Goal: Communication & Community: Ask a question

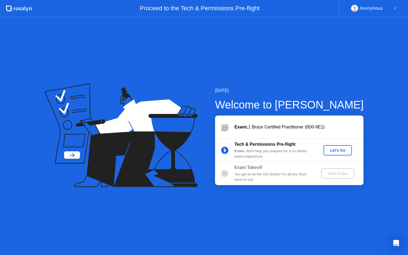
click at [335, 149] on div "Let's Go" at bounding box center [337, 150] width 24 height 4
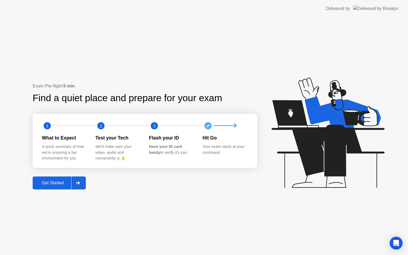
click at [83, 185] on div at bounding box center [77, 183] width 13 height 12
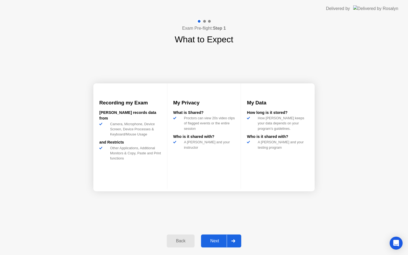
click at [223, 242] on div "Next" at bounding box center [214, 240] width 24 height 5
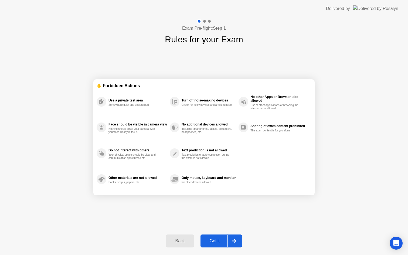
click at [223, 242] on div "Got it" at bounding box center [214, 240] width 25 height 5
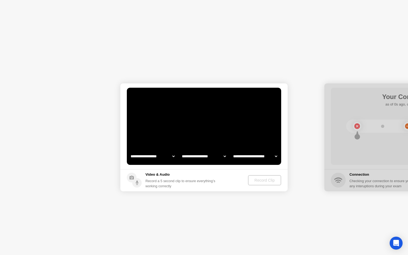
select select "**********"
select select "*******"
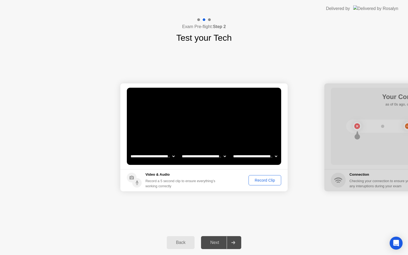
click at [263, 183] on button "Record Clip" at bounding box center [264, 180] width 33 height 10
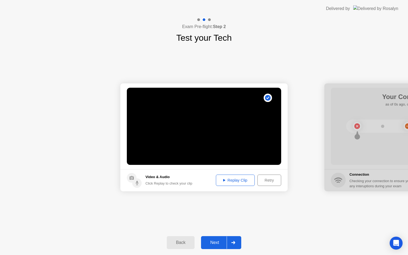
click at [238, 246] on div at bounding box center [232, 242] width 13 height 12
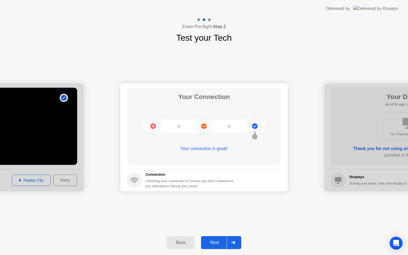
click at [237, 242] on div at bounding box center [232, 242] width 13 height 12
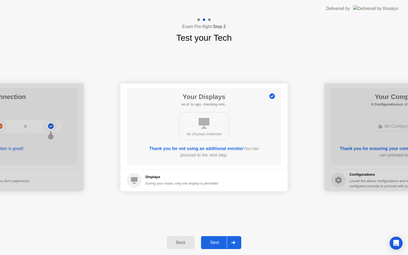
click at [237, 242] on div at bounding box center [232, 242] width 13 height 12
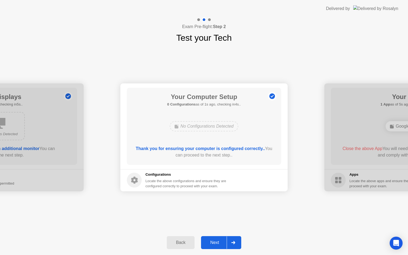
click at [237, 242] on div at bounding box center [232, 242] width 13 height 12
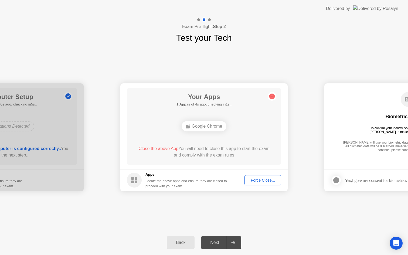
click at [268, 181] on div "Force Close..." at bounding box center [262, 180] width 33 height 4
click at [266, 181] on div "Force Close..." at bounding box center [262, 180] width 33 height 4
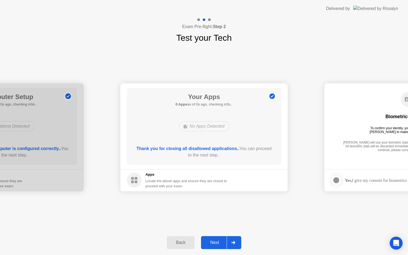
click at [236, 242] on div at bounding box center [232, 242] width 13 height 12
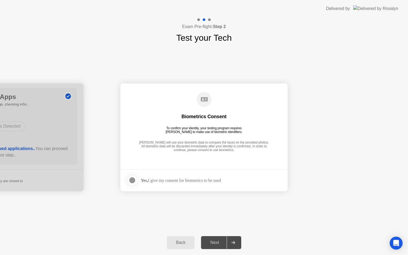
click at [221, 181] on div "Yes, I give my consent for biometrics to be used" at bounding box center [181, 180] width 80 height 5
click at [130, 181] on div at bounding box center [132, 180] width 6 height 6
click at [235, 245] on div at bounding box center [232, 242] width 13 height 12
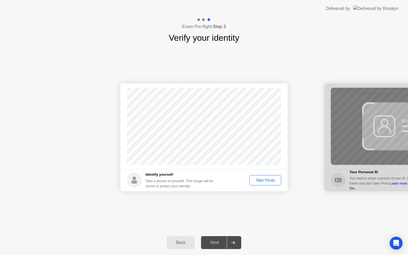
click at [274, 180] on div "Take Photo" at bounding box center [265, 180] width 28 height 4
click at [238, 243] on div at bounding box center [232, 242] width 13 height 12
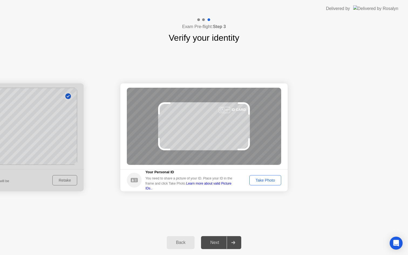
click at [266, 178] on div "Take Photo" at bounding box center [265, 180] width 28 height 4
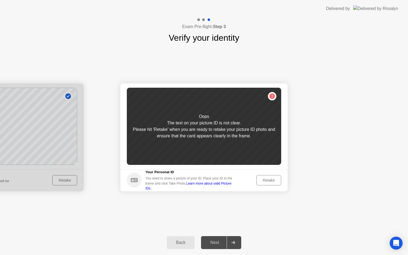
click at [266, 178] on div "Retake" at bounding box center [268, 180] width 21 height 4
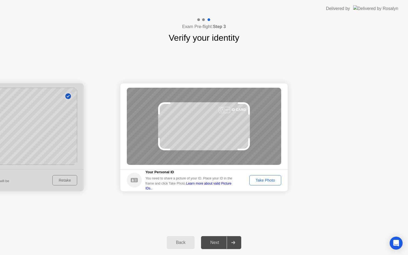
click at [266, 178] on div "Take Photo" at bounding box center [265, 180] width 28 height 4
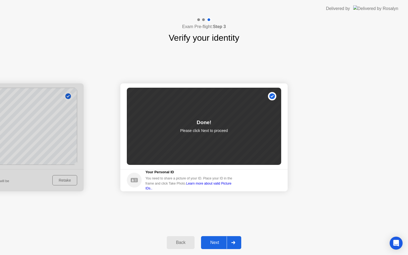
click at [212, 241] on div "Next" at bounding box center [214, 242] width 24 height 5
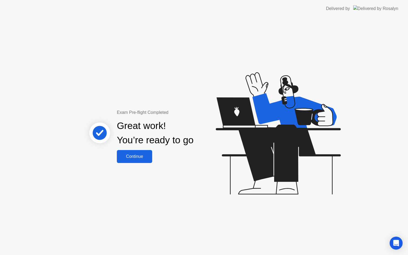
click at [138, 154] on div "Continue" at bounding box center [134, 156] width 32 height 5
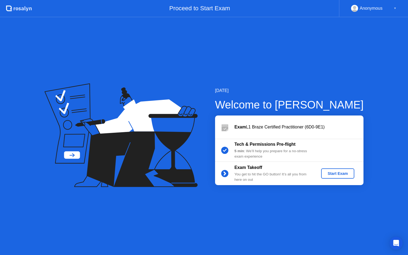
click at [338, 174] on div "Start Exam" at bounding box center [337, 173] width 29 height 4
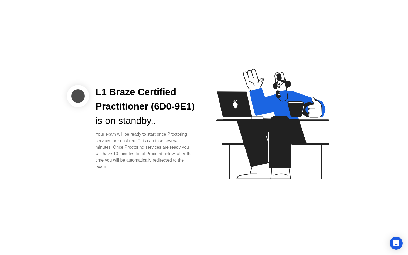
click at [86, 93] on div at bounding box center [78, 96] width 22 height 22
click at [77, 89] on div at bounding box center [78, 96] width 22 height 22
click at [145, 114] on div "L1 Braze Certified Practitioner (6D0-9E1)" at bounding box center [145, 99] width 100 height 29
click at [146, 114] on div "L1 Braze Certified Practitioner (6D0-9E1)" at bounding box center [145, 99] width 100 height 29
drag, startPoint x: 171, startPoint y: 125, endPoint x: 185, endPoint y: 131, distance: 15.3
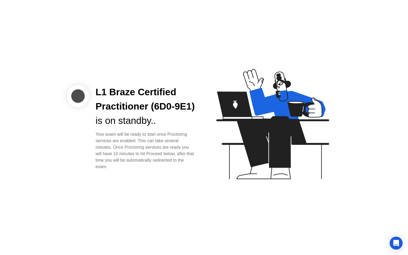
click at [185, 128] on div "is on standby.." at bounding box center [145, 121] width 100 height 14
click at [189, 128] on div "is on standby.." at bounding box center [145, 121] width 100 height 14
click at [194, 127] on div "is on standby.." at bounding box center [145, 121] width 100 height 14
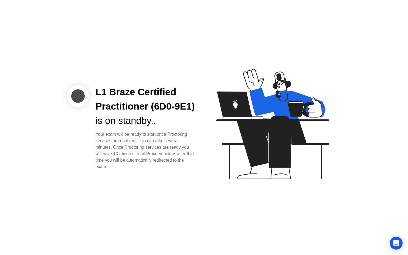
click at [221, 115] on icon at bounding box center [271, 126] width 139 height 138
click at [394, 246] on div "Open Intercom Messenger" at bounding box center [396, 243] width 14 height 14
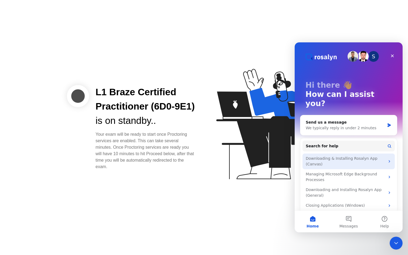
click at [357, 156] on div "Downloading & Installing Rosalyn App (Canvas)" at bounding box center [344, 161] width 79 height 11
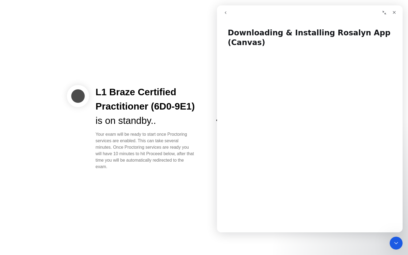
click at [228, 14] on button "go back" at bounding box center [225, 13] width 10 height 10
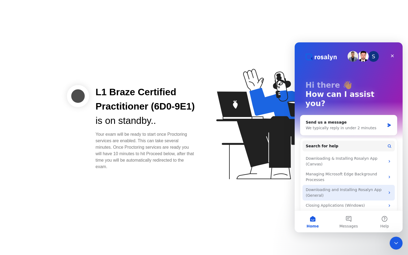
click at [356, 187] on div "Downloading and Installing Rosalyn App (General)" at bounding box center [344, 192] width 79 height 11
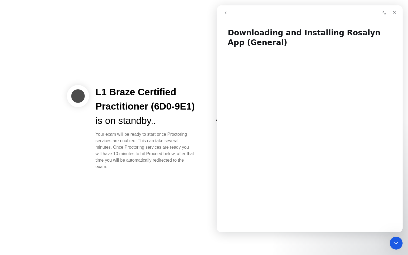
click at [229, 13] on button "go back" at bounding box center [225, 13] width 10 height 10
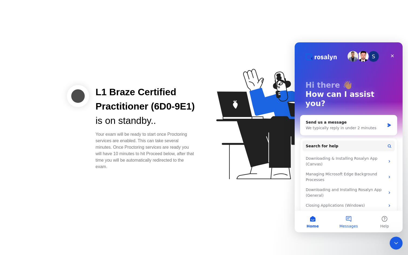
click at [349, 224] on span "Messages" at bounding box center [348, 226] width 19 height 4
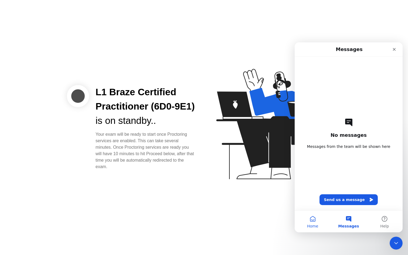
click at [309, 222] on button "Home" at bounding box center [312, 222] width 36 height 22
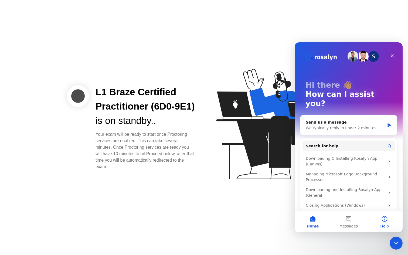
click at [384, 222] on button "Help" at bounding box center [384, 222] width 36 height 22
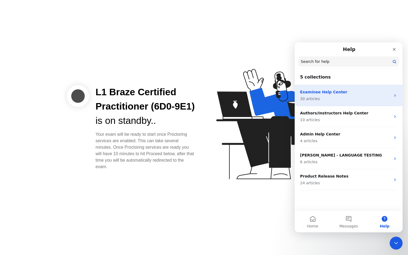
click at [375, 99] on p "30 articles" at bounding box center [345, 99] width 91 height 6
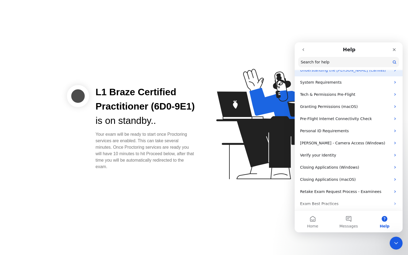
scroll to position [90, 0]
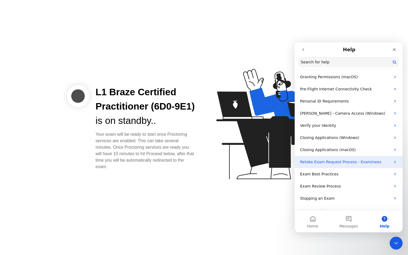
click at [369, 161] on p "Retake Exam Request Process - Examinees" at bounding box center [345, 162] width 91 height 6
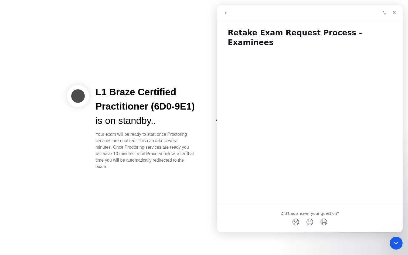
click at [226, 13] on icon "go back" at bounding box center [225, 13] width 4 height 4
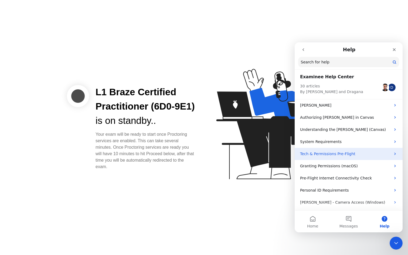
scroll to position [1, 0]
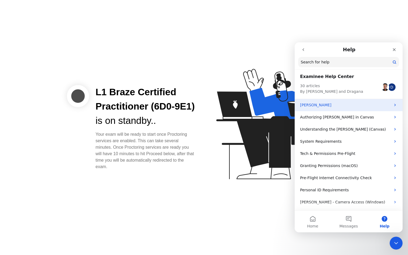
click at [370, 107] on p "[PERSON_NAME]" at bounding box center [345, 105] width 91 height 6
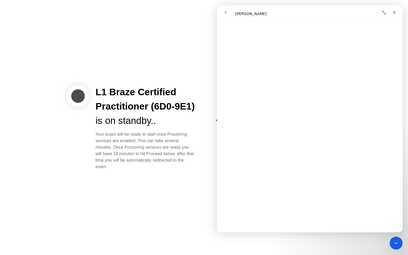
scroll to position [58, 0]
click at [226, 12] on icon "go back" at bounding box center [226, 12] width 2 height 3
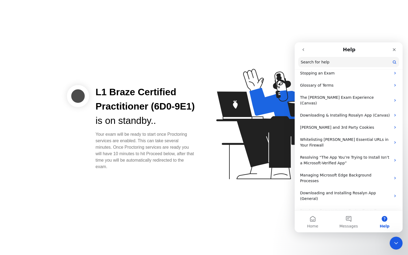
scroll to position [290, 0]
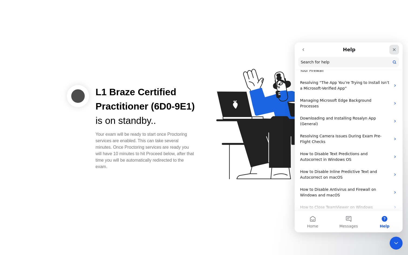
click at [394, 51] on icon "Close" at bounding box center [394, 49] width 4 height 4
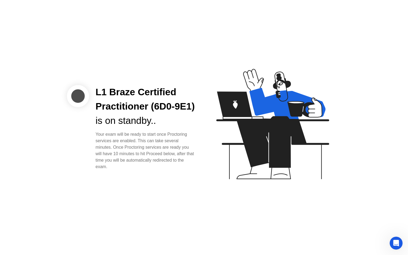
scroll to position [0, 0]
click at [385, 197] on div "L1 Braze Certified Practitioner (6D0-9E1) is on standby.. Your exam will be rea…" at bounding box center [204, 127] width 408 height 255
click at [249, 164] on icon at bounding box center [271, 126] width 139 height 138
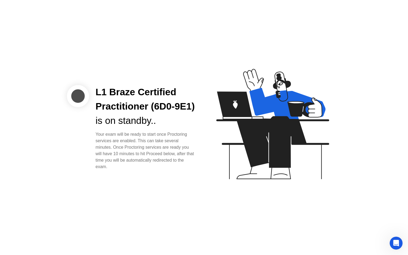
click at [249, 164] on icon at bounding box center [271, 126] width 139 height 138
click at [73, 88] on div at bounding box center [78, 96] width 22 height 22
click at [76, 91] on div at bounding box center [78, 96] width 22 height 22
click at [254, 121] on icon at bounding box center [272, 124] width 113 height 110
drag, startPoint x: 264, startPoint y: 153, endPoint x: 259, endPoint y: 159, distance: 8.0
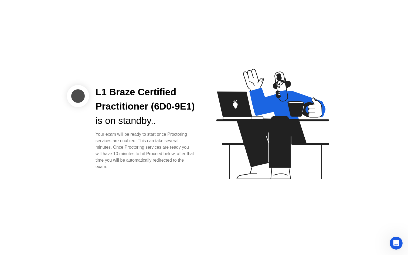
click at [262, 157] on icon at bounding box center [272, 124] width 113 height 110
click at [234, 170] on icon at bounding box center [271, 126] width 139 height 138
drag, startPoint x: 213, startPoint y: 162, endPoint x: 208, endPoint y: 147, distance: 16.6
click at [207, 159] on icon at bounding box center [271, 126] width 139 height 138
click at [217, 130] on icon at bounding box center [271, 126] width 139 height 138
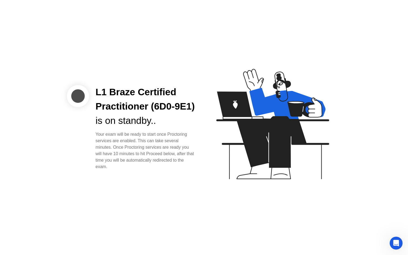
click at [224, 125] on icon at bounding box center [271, 126] width 139 height 138
click at [397, 242] on icon "Open Intercom Messenger" at bounding box center [395, 242] width 9 height 9
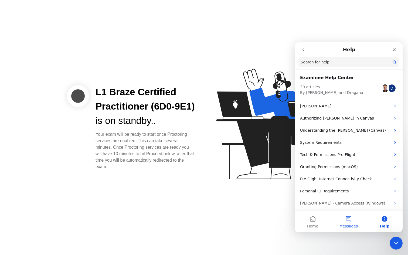
click at [353, 221] on button "Messages" at bounding box center [348, 222] width 36 height 22
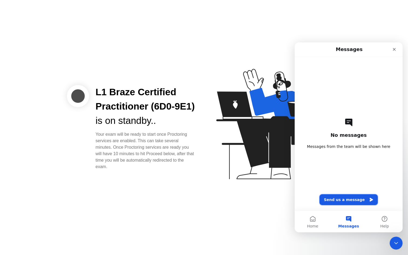
click at [351, 201] on button "Send us a message" at bounding box center [348, 199] width 58 height 11
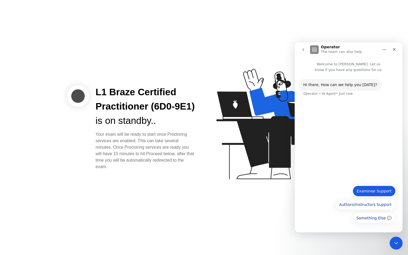
click at [376, 191] on button "Examinee Support" at bounding box center [373, 190] width 43 height 11
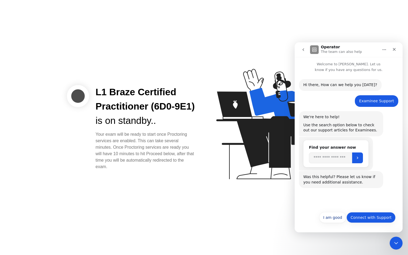
click at [367, 219] on button "Connect with Support" at bounding box center [370, 217] width 49 height 11
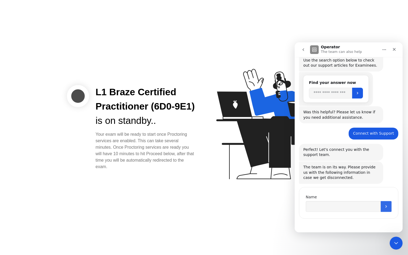
scroll to position [64, 0]
click at [348, 210] on input "Name" at bounding box center [342, 206] width 75 height 11
type input "****"
click at [382, 205] on button "Submit" at bounding box center [385, 206] width 11 height 11
click at [359, 208] on input "Name" at bounding box center [342, 206] width 75 height 11
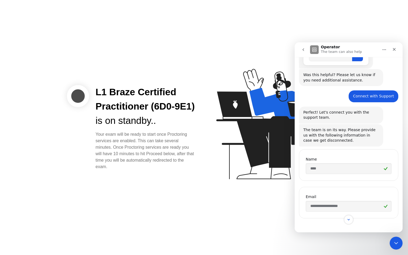
scroll to position [102, 0]
click at [367, 196] on div "Email" at bounding box center [348, 196] width 86 height 5
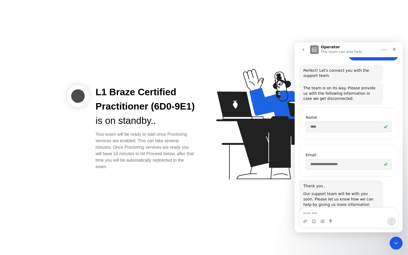
scroll to position [163, 0]
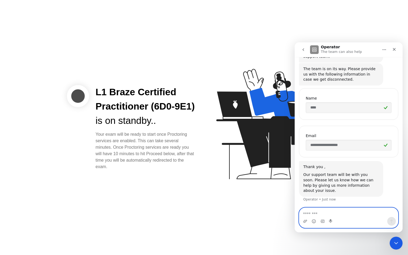
click at [349, 214] on textarea "Message…" at bounding box center [348, 212] width 99 height 9
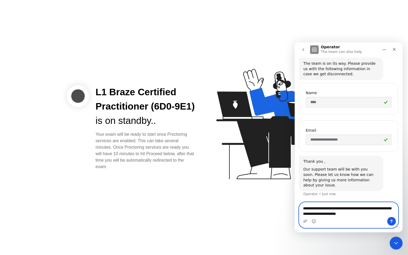
type textarea "**********"
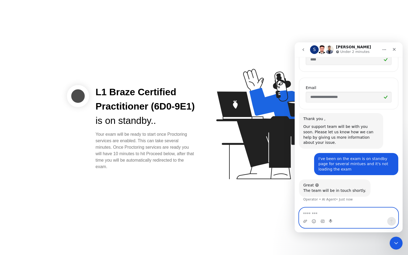
scroll to position [211, 0]
drag, startPoint x: 174, startPoint y: 142, endPoint x: 187, endPoint y: 143, distance: 12.5
click at [187, 143] on div "Your exam will be ready to start once Proctoring services are enabled. This can…" at bounding box center [145, 150] width 100 height 39
click at [187, 144] on div "Your exam will be ready to start once Proctoring services are enabled. This can…" at bounding box center [145, 150] width 100 height 39
click at [208, 149] on icon at bounding box center [271, 126] width 139 height 138
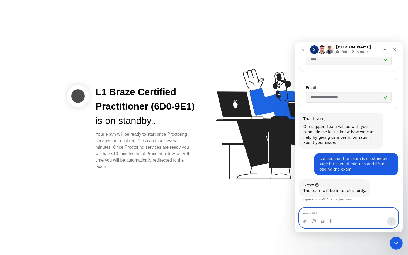
click at [324, 212] on textarea "Message…" at bounding box center [348, 212] width 99 height 9
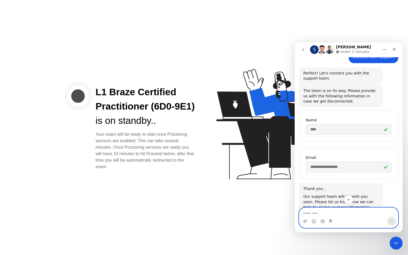
scroll to position [141, 0]
click at [260, 184] on icon at bounding box center [271, 126] width 139 height 138
click at [217, 212] on div "L1 Braze Certified Practitioner (6D0-9E1) is on standby.. Your exam will be rea…" at bounding box center [204, 127] width 408 height 255
click at [218, 212] on div "L1 Braze Certified Practitioner (6D0-9E1) is on standby.. Your exam will be rea…" at bounding box center [204, 127] width 408 height 255
click at [218, 213] on div "L1 Braze Certified Practitioner (6D0-9E1) is on standby.. Your exam will be rea…" at bounding box center [204, 127] width 408 height 255
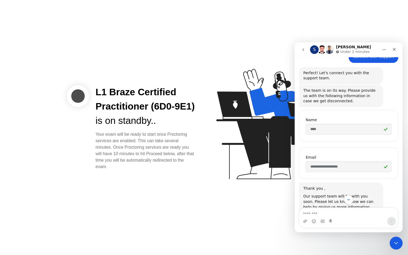
click at [218, 213] on div "L1 Braze Certified Practitioner (6D0-9E1) is on standby.. Your exam will be rea…" at bounding box center [204, 127] width 408 height 255
click at [393, 242] on icon "Close Intercom Messenger" at bounding box center [395, 242] width 6 height 6
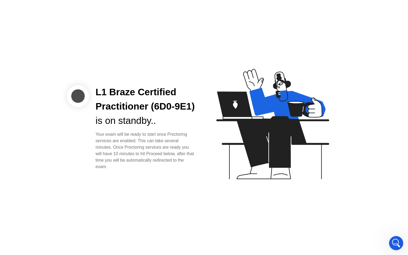
click at [395, 245] on icon "Open Intercom Messenger" at bounding box center [395, 242] width 9 height 9
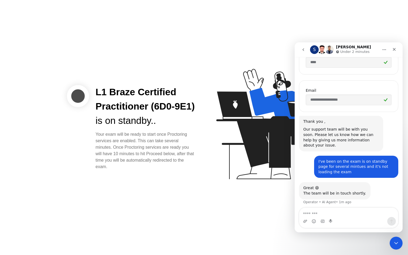
scroll to position [211, 0]
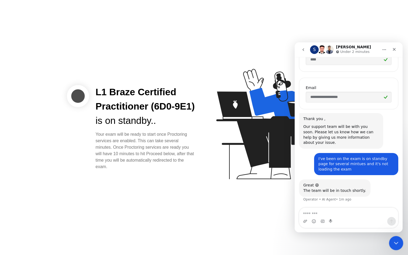
click at [394, 245] on div "Close Intercom Messenger" at bounding box center [395, 242] width 13 height 13
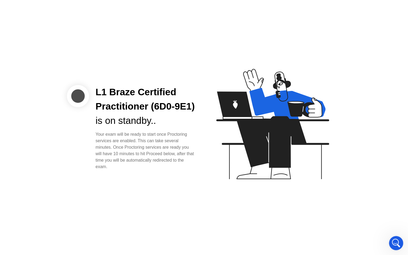
click at [395, 243] on icon "Open Intercom Messenger" at bounding box center [395, 242] width 9 height 9
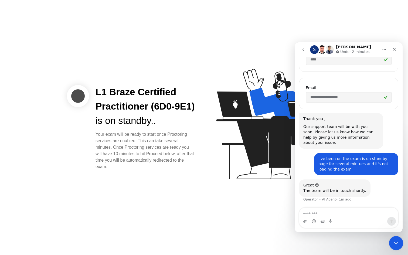
click at [393, 243] on icon "Close Intercom Messenger" at bounding box center [395, 242] width 6 height 6
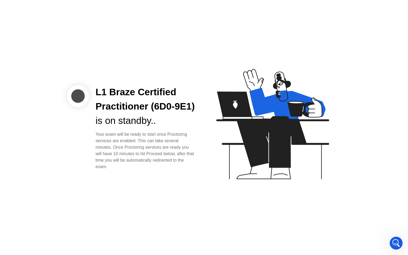
click at [379, 179] on div "L1 Braze Certified Practitioner (6D0-9E1) is on standby.. Your exam will be rea…" at bounding box center [204, 127] width 408 height 255
click at [361, 113] on div "L1 Braze Certified Practitioner (6D0-9E1) is on standby.. Your exam will be rea…" at bounding box center [204, 127] width 408 height 255
click at [394, 247] on div "Open Intercom Messenger" at bounding box center [395, 242] width 18 height 18
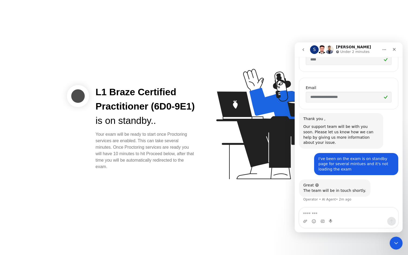
click at [386, 52] on button "Home" at bounding box center [384, 49] width 10 height 10
click at [301, 51] on icon "go back" at bounding box center [303, 49] width 4 height 4
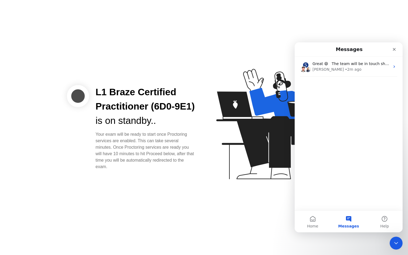
scroll to position [0, 0]
click at [387, 221] on button "Help" at bounding box center [384, 222] width 36 height 22
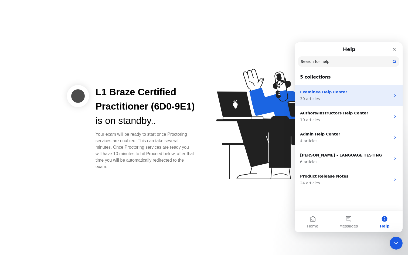
click at [374, 94] on p "Examinee Help Center" at bounding box center [345, 92] width 91 height 6
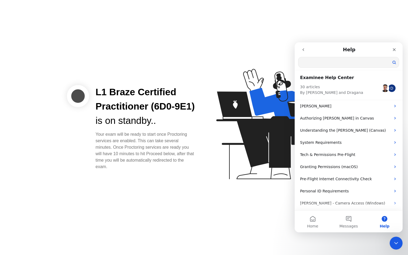
click at [350, 62] on input "Search for help" at bounding box center [348, 62] width 100 height 10
type input "*"
type input "*******"
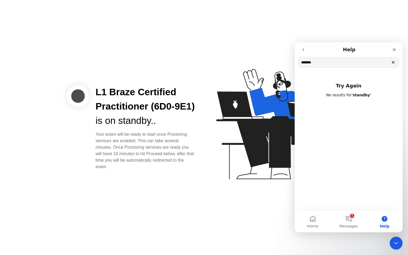
click at [302, 50] on icon "go back" at bounding box center [303, 49] width 4 height 4
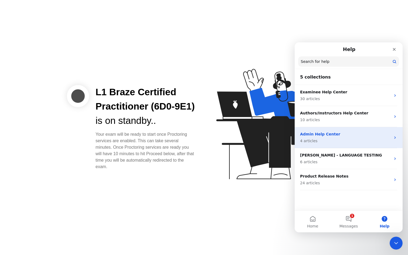
click at [367, 137] on div "Admin Help Center 4 articles" at bounding box center [345, 137] width 91 height 12
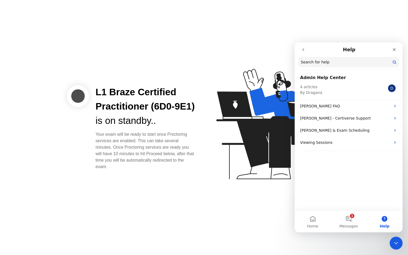
click at [303, 52] on button "go back" at bounding box center [303, 49] width 10 height 10
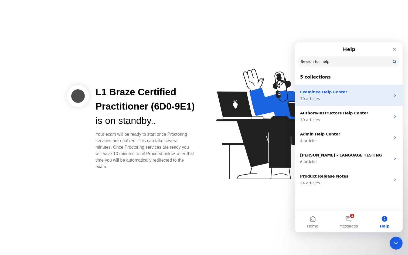
click at [345, 100] on p "30 articles" at bounding box center [345, 99] width 91 height 6
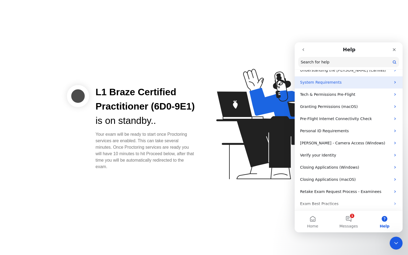
scroll to position [61, 0]
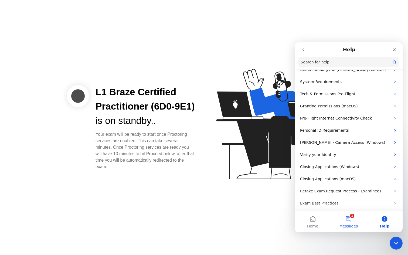
click at [354, 219] on button "1 Messages" at bounding box center [348, 222] width 36 height 22
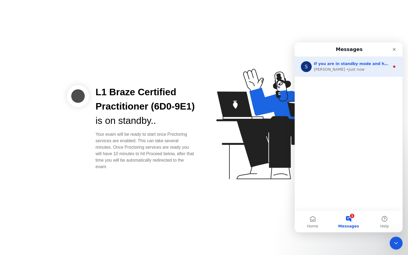
click at [357, 71] on div "[PERSON_NAME] • Just now" at bounding box center [352, 70] width 76 height 6
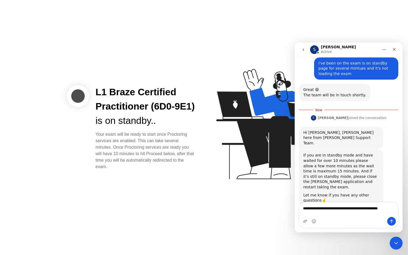
scroll to position [311, 0]
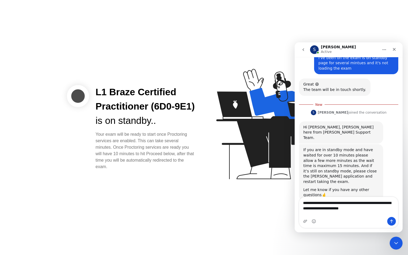
type textarea "**********"
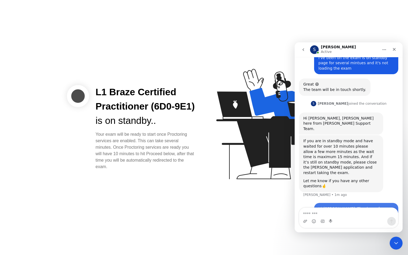
scroll to position [323, 0]
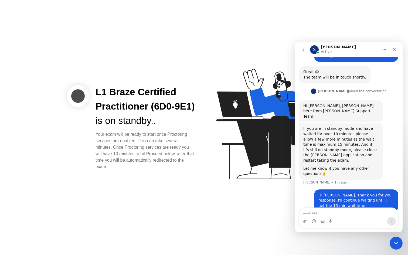
click at [305, 51] on button "go back" at bounding box center [303, 49] width 10 height 10
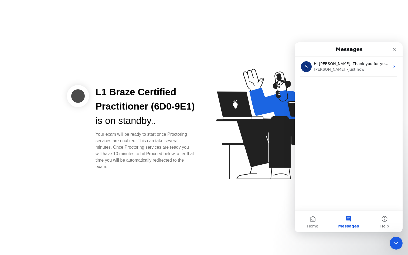
scroll to position [0, 0]
click at [392, 49] on icon "Close" at bounding box center [394, 49] width 4 height 4
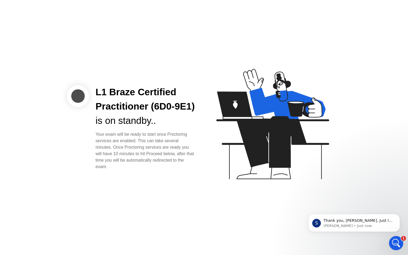
click at [396, 242] on icon "Open Intercom Messenger" at bounding box center [395, 242] width 9 height 9
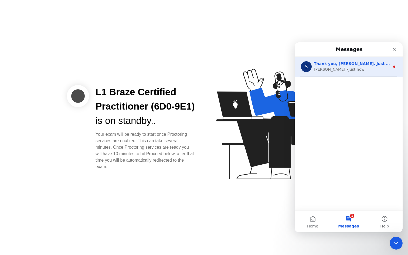
click at [342, 62] on span "Thank you, [PERSON_NAME]. Just let me know." at bounding box center [363, 63] width 99 height 4
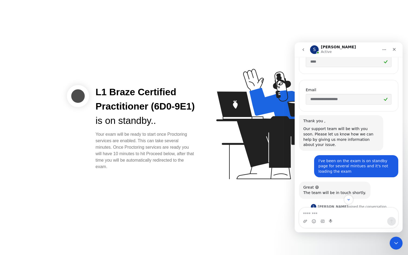
scroll to position [214, 0]
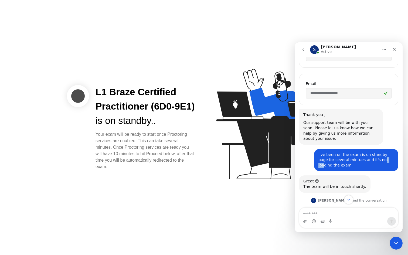
drag, startPoint x: 377, startPoint y: 159, endPoint x: 369, endPoint y: 160, distance: 8.1
click at [369, 160] on div "I've been on the exam is on standby page for several mintues and it's not loadi…" at bounding box center [355, 160] width 75 height 16
click at [380, 169] on div "I've been on the exam is on standby page for several mintues and it's not loadi…" at bounding box center [356, 160] width 84 height 22
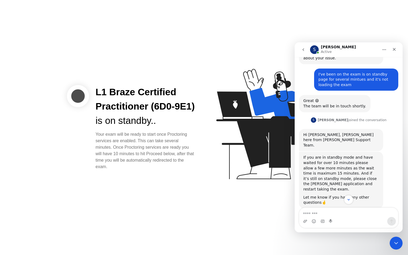
scroll to position [348, 0]
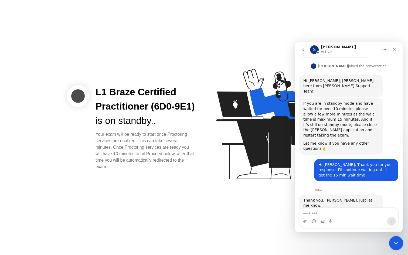
click at [395, 242] on icon "Close Intercom Messenger" at bounding box center [395, 242] width 6 height 6
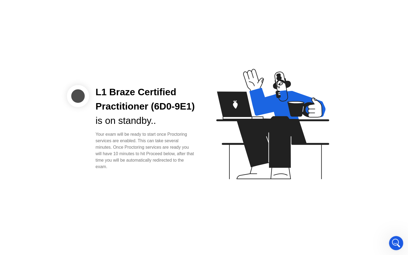
click at [391, 241] on div "Open Intercom Messenger" at bounding box center [395, 242] width 18 height 18
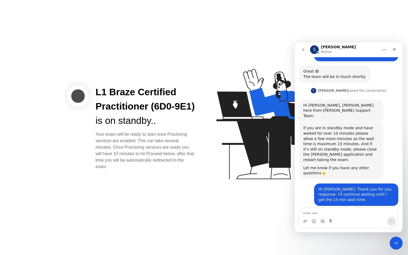
scroll to position [339, 0]
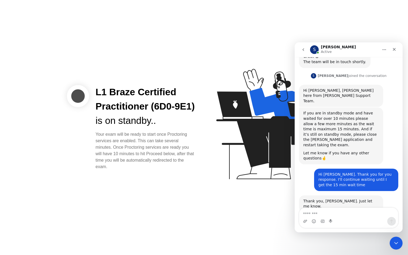
click at [345, 215] on textarea "Message…" at bounding box center [348, 212] width 99 height 9
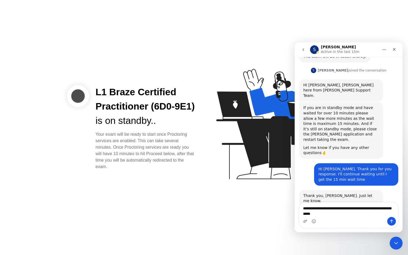
click at [346, 209] on textarea "**********" at bounding box center [348, 209] width 99 height 15
type textarea "**********"
click at [351, 215] on textarea "**********" at bounding box center [348, 209] width 99 height 15
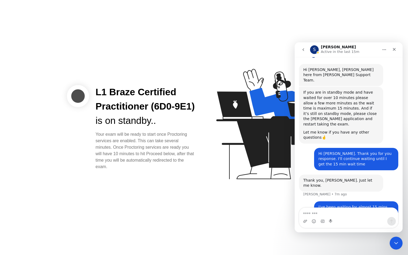
scroll to position [361, 0]
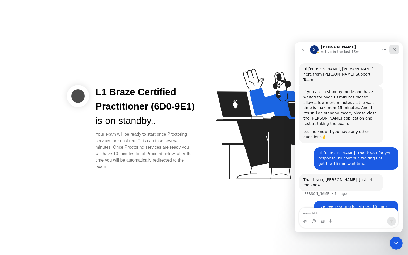
drag, startPoint x: 392, startPoint y: 49, endPoint x: 394, endPoint y: 50, distance: 2.8
click at [394, 50] on icon "Close" at bounding box center [394, 49] width 4 height 4
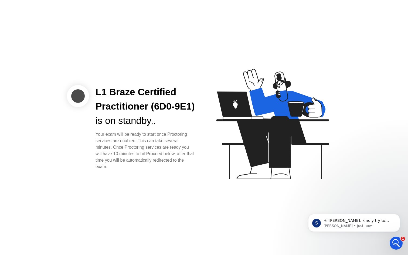
scroll to position [382, 0]
click at [357, 221] on span "Hi [PERSON_NAME], kindly try to exit from the [PERSON_NAME] app and repeat the …" at bounding box center [356, 225] width 67 height 15
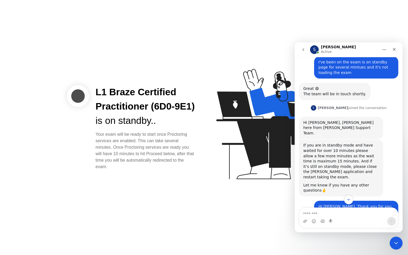
scroll to position [391, 0]
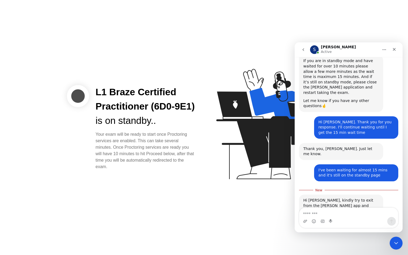
click at [354, 218] on div "Intercom messenger" at bounding box center [348, 221] width 99 height 9
click at [349, 212] on textarea "Message…" at bounding box center [348, 212] width 99 height 9
type textarea "**********"
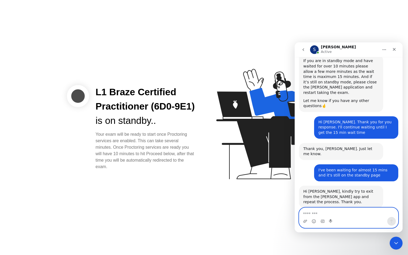
scroll to position [398, 0]
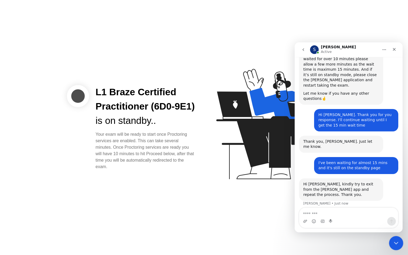
click at [392, 244] on icon "Close Intercom Messenger" at bounding box center [395, 242] width 6 height 6
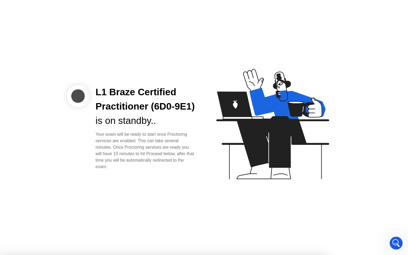
scroll to position [419, 0]
